Goal: Transaction & Acquisition: Purchase product/service

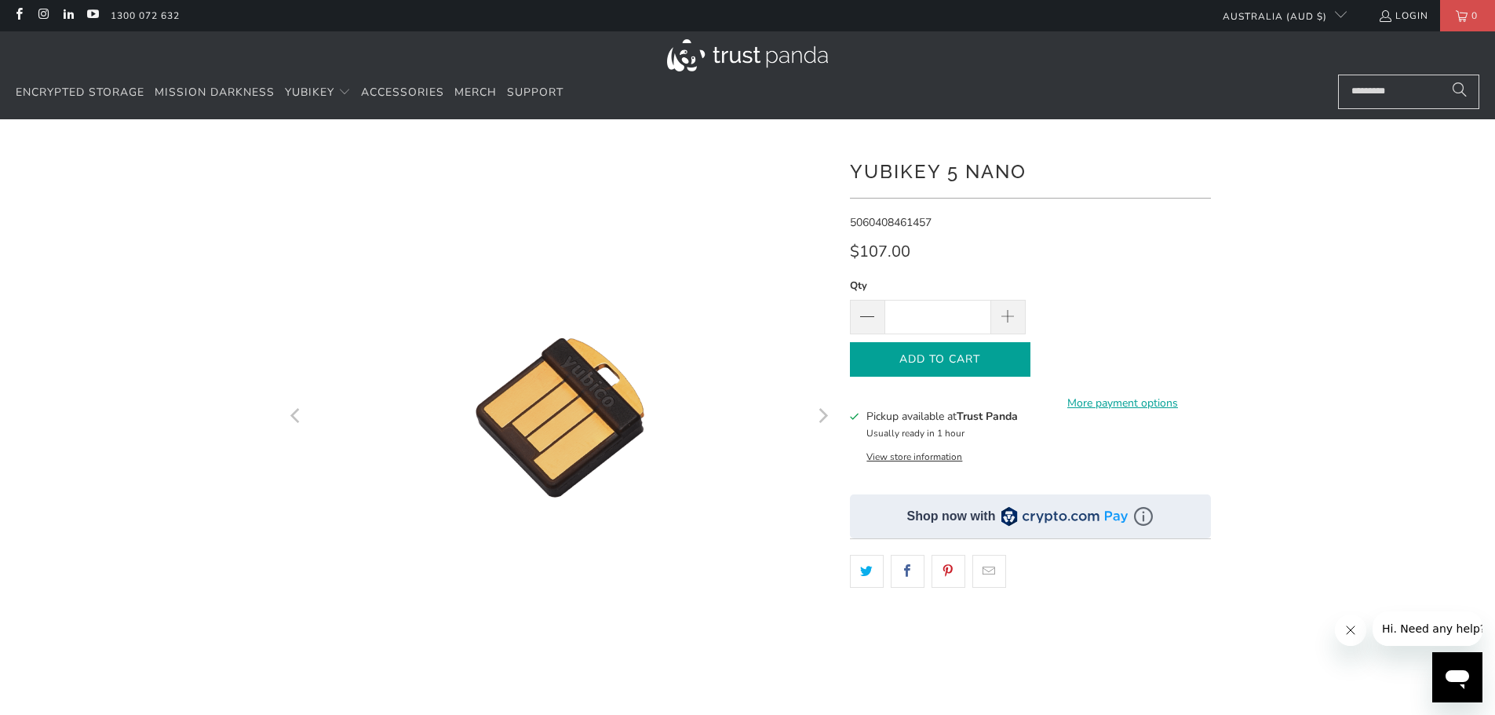
click at [919, 356] on span "Add to Cart" at bounding box center [941, 359] width 148 height 13
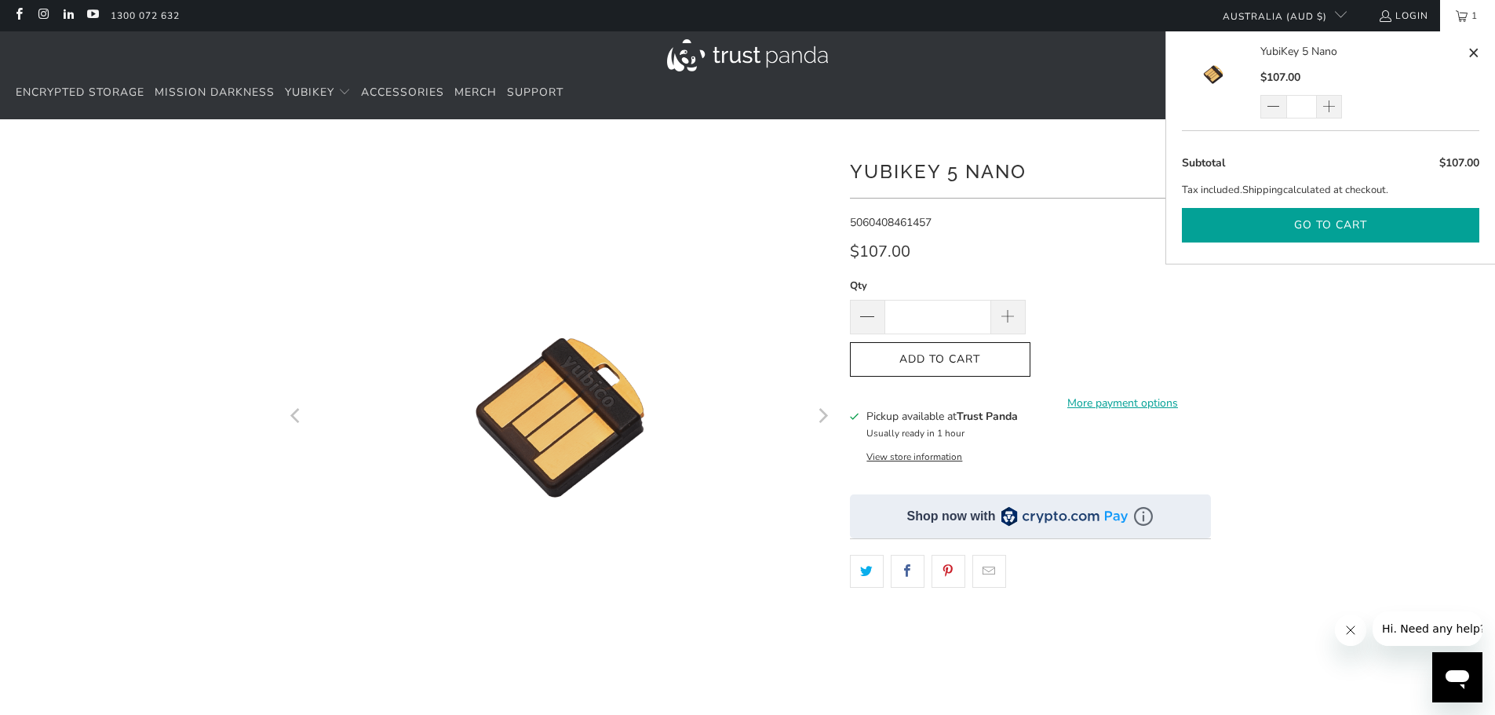
click at [1328, 231] on button "Go to cart" at bounding box center [1331, 225] width 298 height 35
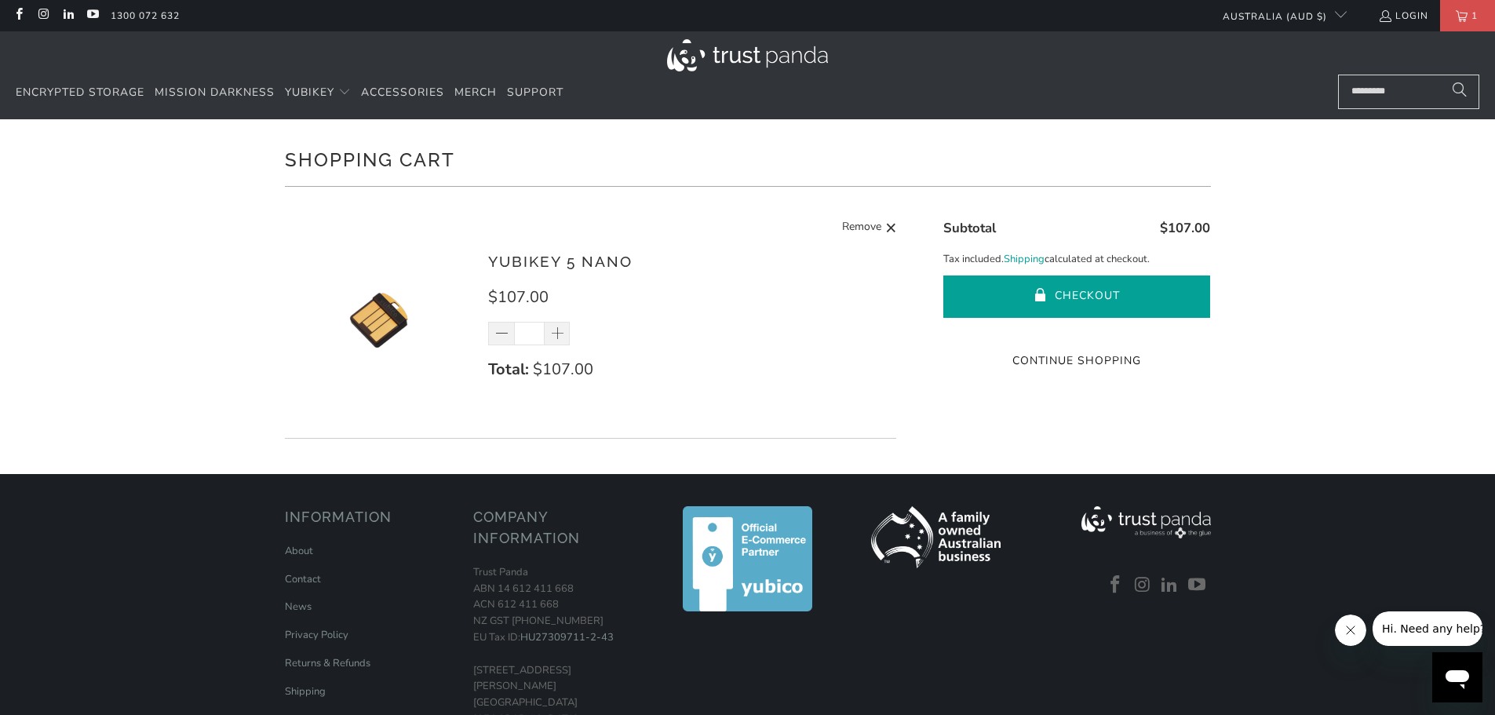
click at [1065, 295] on button "Checkout" at bounding box center [1077, 297] width 267 height 42
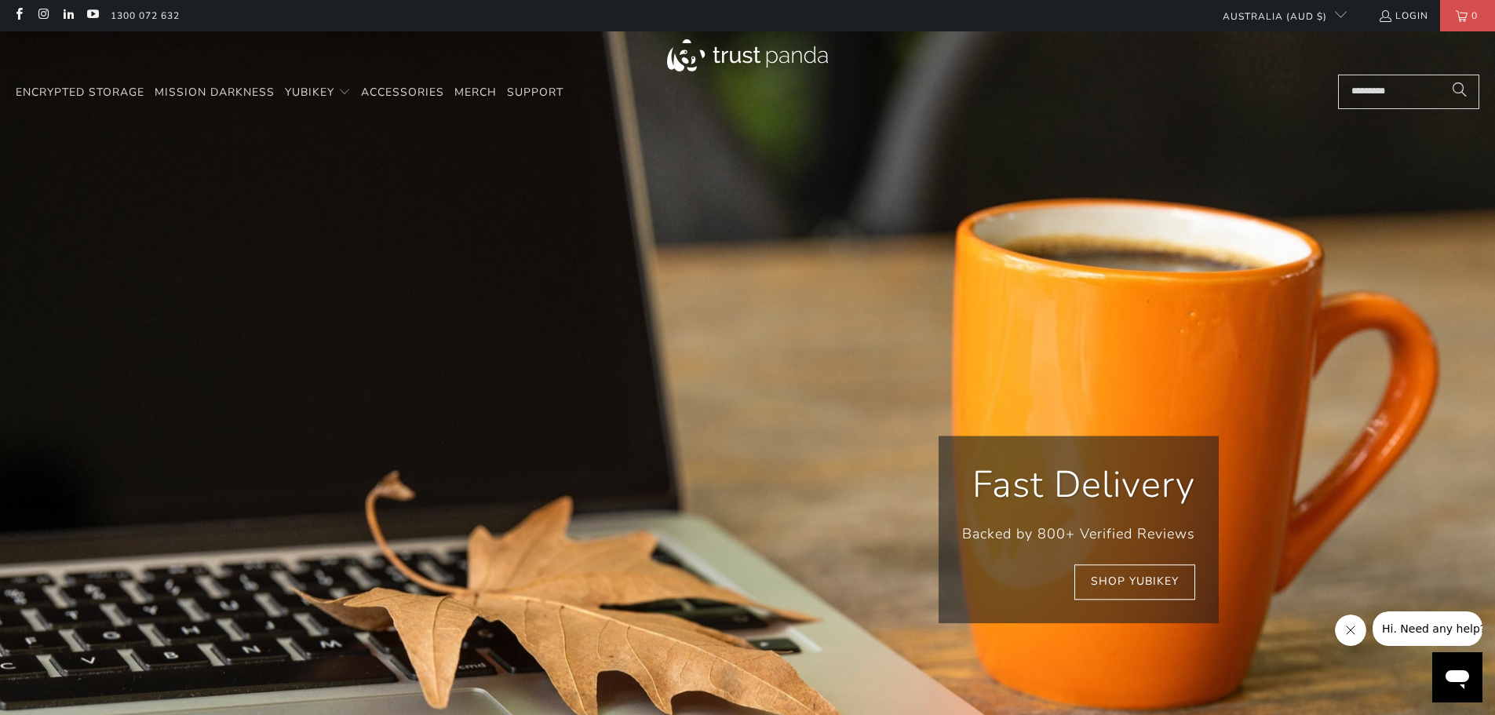
scroll to position [0, 1205]
